Goal: Navigation & Orientation: Find specific page/section

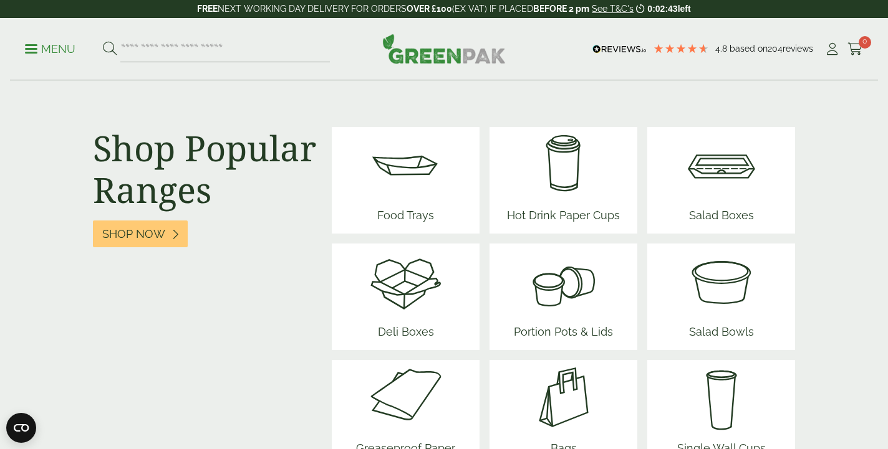
scroll to position [1601, 0]
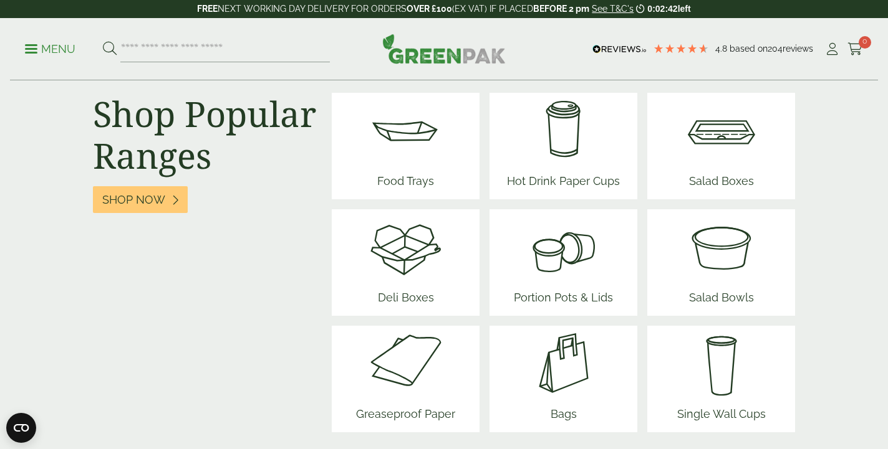
click at [731, 265] on img at bounding box center [721, 246] width 75 height 75
click at [726, 238] on img at bounding box center [721, 246] width 75 height 75
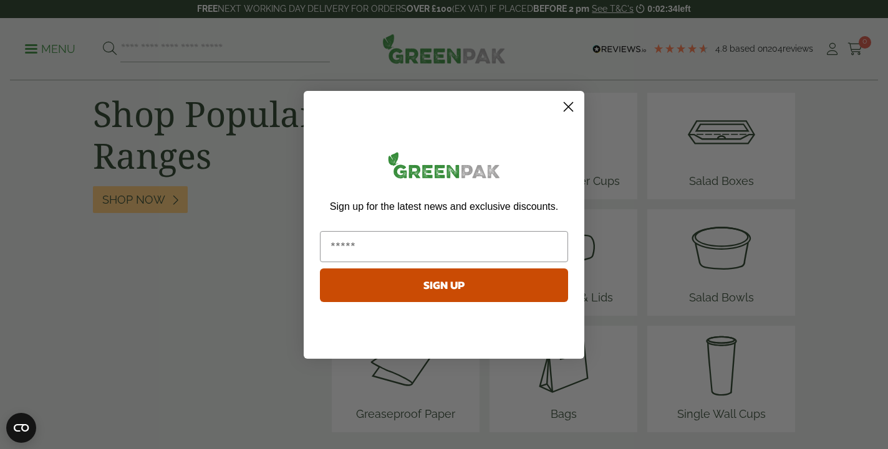
click at [567, 105] on icon "Close dialog" at bounding box center [568, 107] width 22 height 22
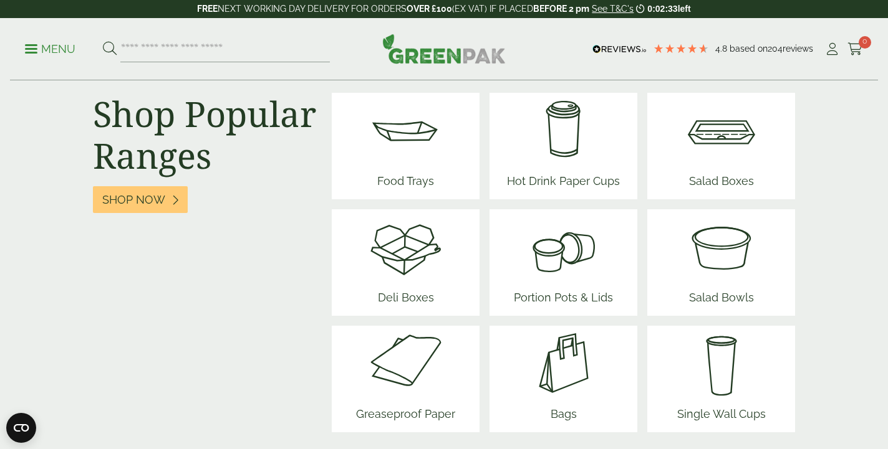
click at [683, 139] on div "Salad Boxes" at bounding box center [721, 146] width 148 height 107
click at [724, 135] on img at bounding box center [721, 130] width 75 height 75
click at [410, 257] on img at bounding box center [405, 246] width 75 height 75
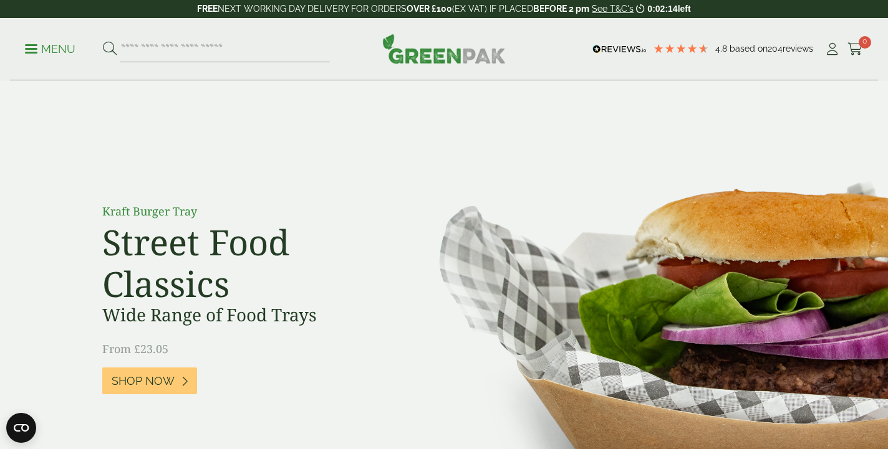
scroll to position [0, 0]
click at [24, 41] on div "Menu 4.8 Based on 204 reviews My Account" at bounding box center [444, 49] width 868 height 62
click at [32, 46] on p "Menu" at bounding box center [50, 49] width 50 height 15
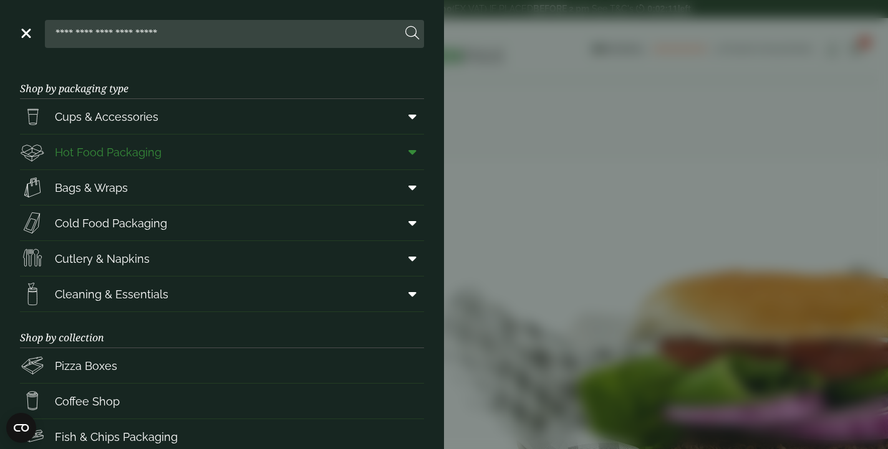
click at [104, 153] on span "Hot Food Packaging" at bounding box center [108, 152] width 107 height 17
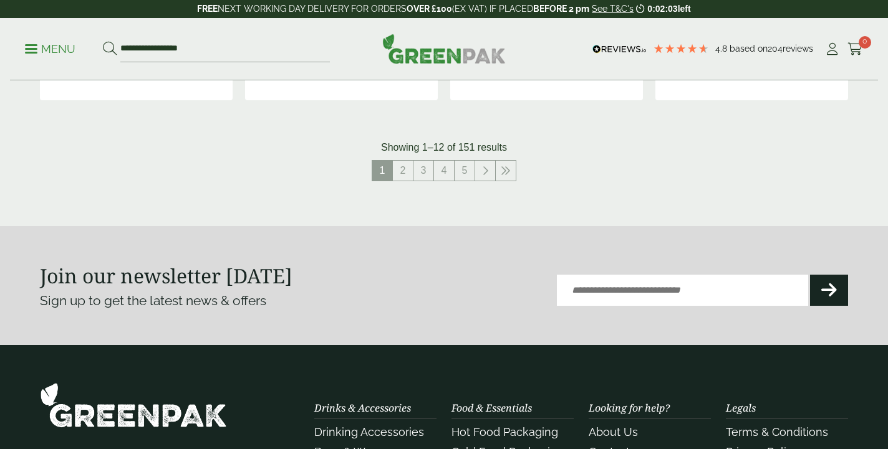
scroll to position [1554, 0]
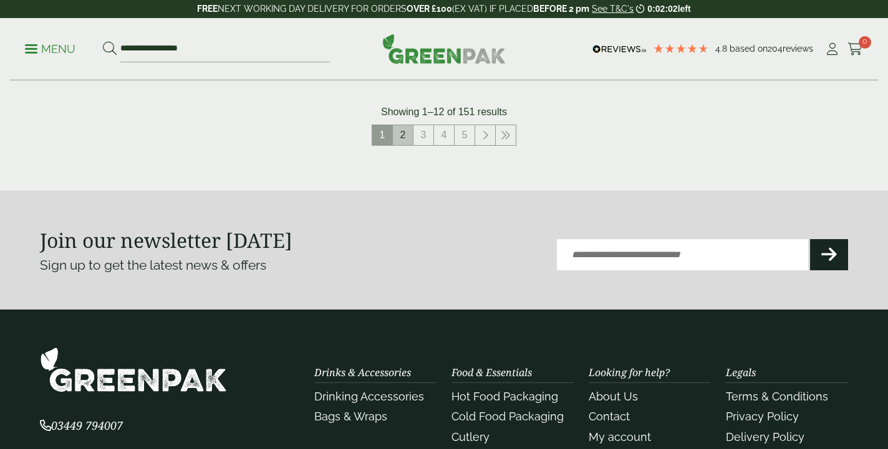
click at [405, 127] on link "2" at bounding box center [403, 135] width 20 height 20
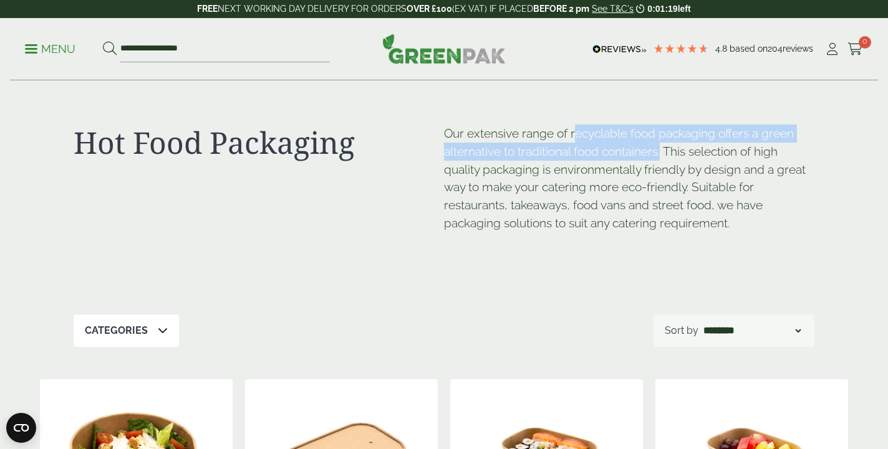
drag, startPoint x: 576, startPoint y: 132, endPoint x: 661, endPoint y: 150, distance: 87.4
click at [661, 150] on p "Our extensive range of recyclable food packaging offers a green alternative to …" at bounding box center [629, 179] width 370 height 108
copy p "ecyclable food packaging offers a green alternative to traditional food contain…"
